Goal: Obtain resource: Obtain resource

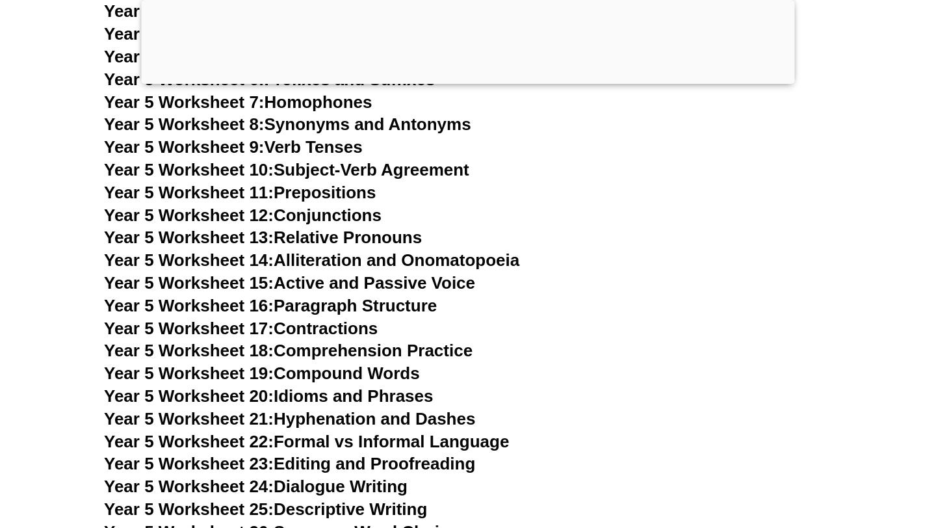
scroll to position [6648, 0]
click at [240, 303] on span "Year 5 Worksheet 16:" at bounding box center [189, 305] width 170 height 20
click at [350, 329] on link "Year 5 Worksheet 17: Contractions" at bounding box center [241, 328] width 274 height 20
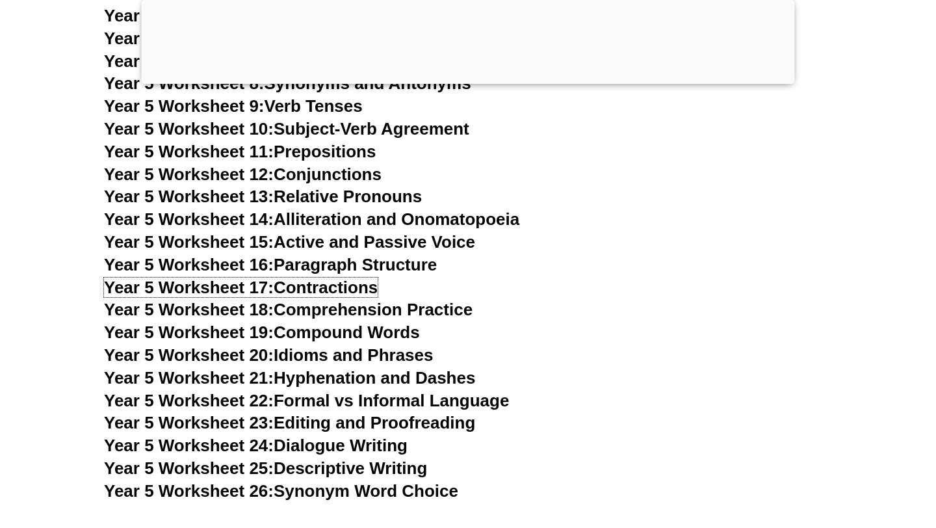
scroll to position [6697, 0]
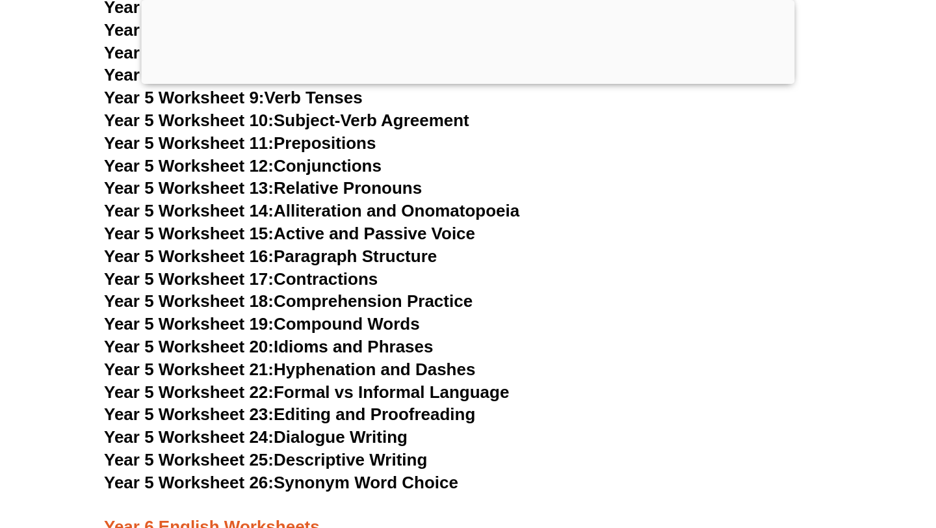
click at [391, 324] on link "Year 5 Worksheet 19: Compound Words" at bounding box center [262, 324] width 316 height 20
click at [360, 348] on link "Year 5 Worksheet 20: Idioms and Phrases" at bounding box center [268, 347] width 329 height 20
click at [373, 369] on link "Year 5 Worksheet 21: Hyphenation and Dashes" at bounding box center [289, 369] width 371 height 20
click at [347, 395] on link "Year 5 Worksheet 22: Formal vs Informal Language" at bounding box center [306, 392] width 405 height 20
click at [378, 389] on link "Year 5 Worksheet 22: Formal vs Informal Language" at bounding box center [306, 392] width 405 height 20
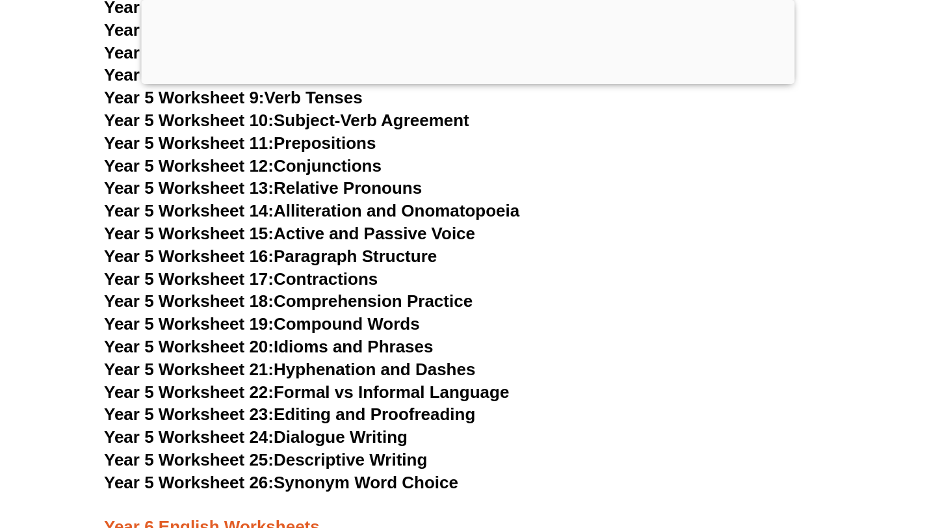
click at [400, 416] on link "Year 5 Worksheet 23: Editing and Proofreading" at bounding box center [289, 414] width 371 height 20
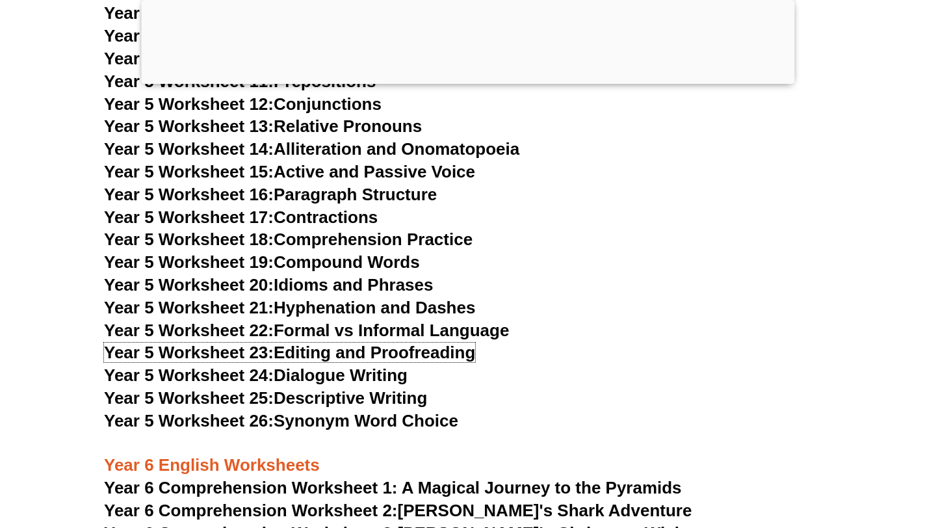
scroll to position [6763, 0]
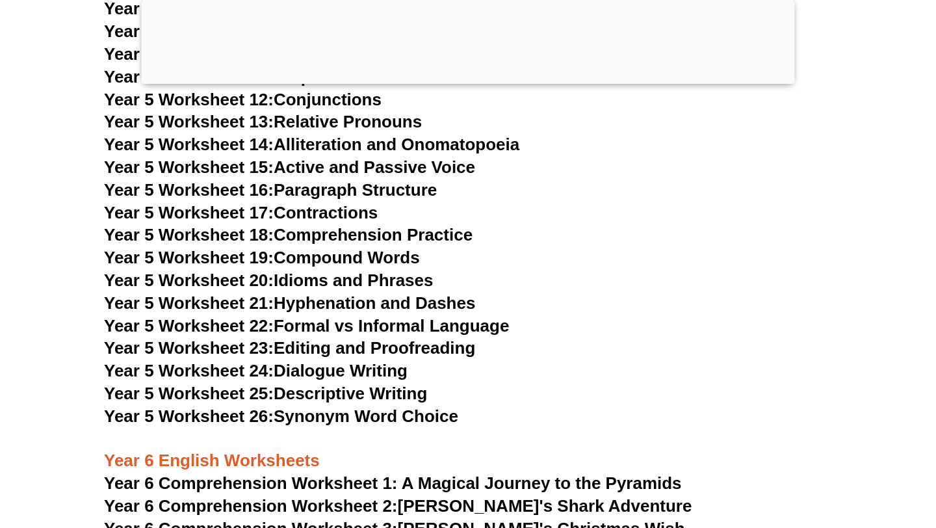
click at [370, 395] on link "Year 5 Worksheet 25: Descriptive Writing" at bounding box center [265, 394] width 323 height 20
